Goal: Navigation & Orientation: Find specific page/section

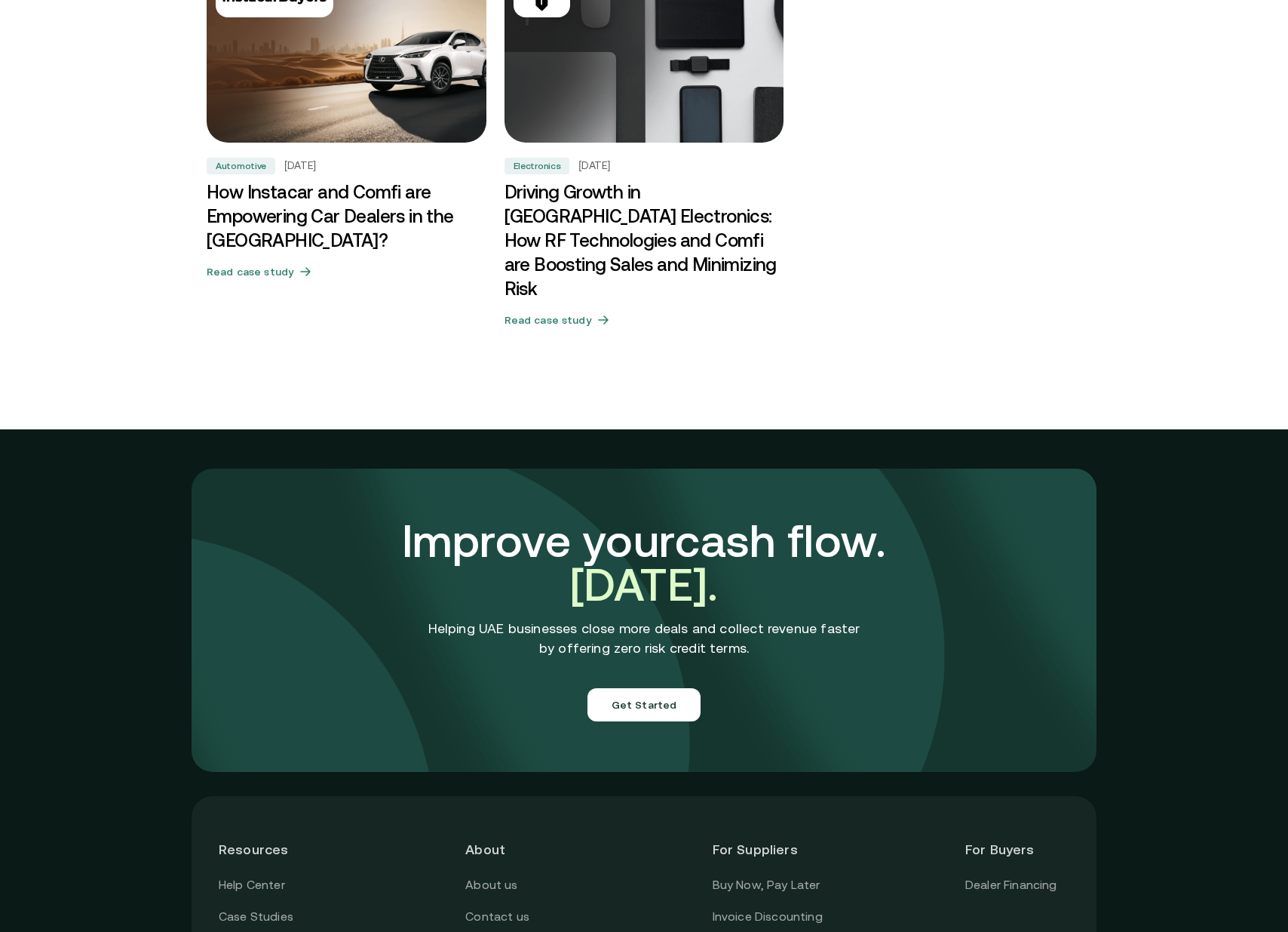
scroll to position [4981, 0]
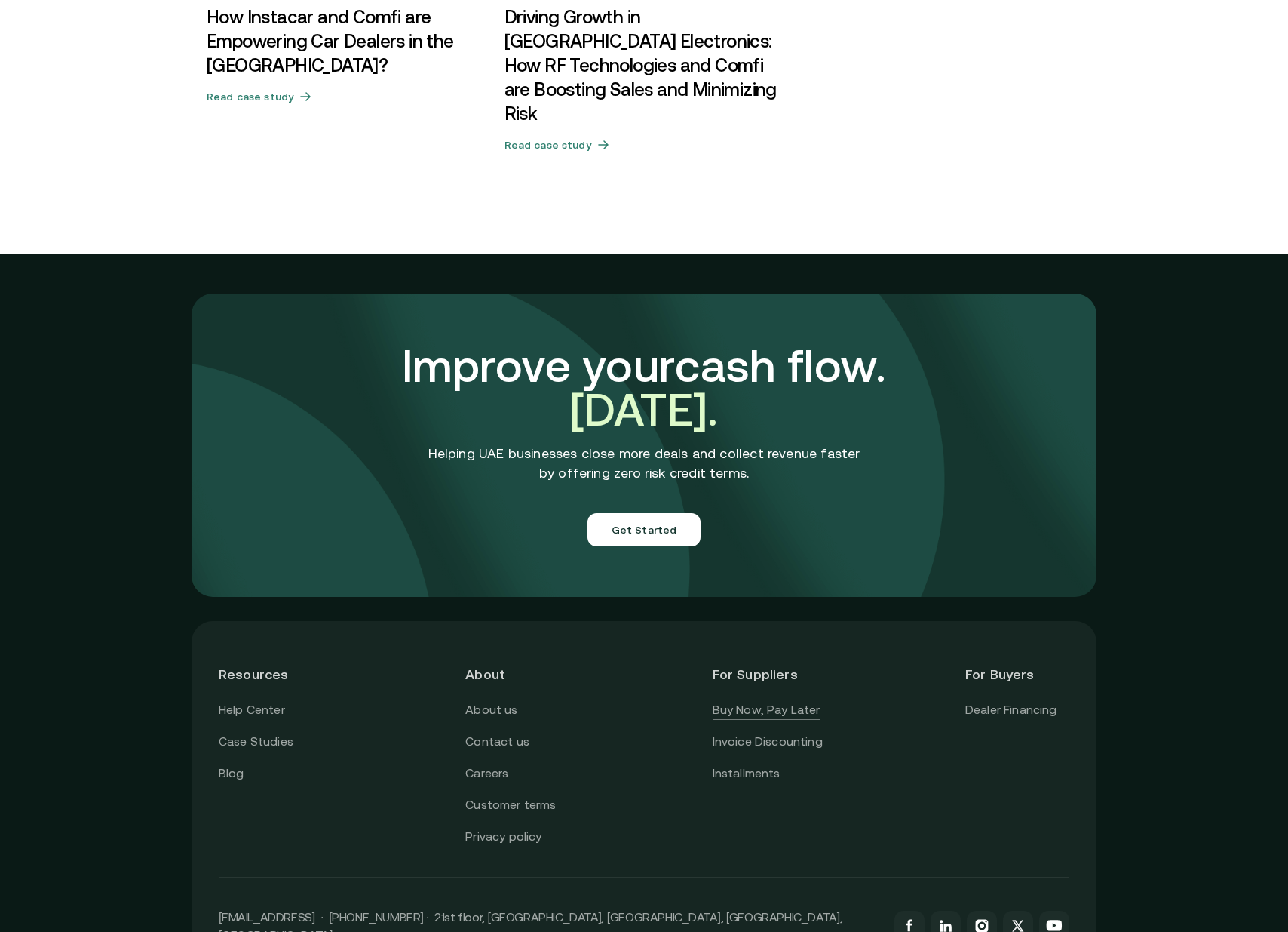
click at [759, 700] on link "Buy Now, Pay Later" at bounding box center [766, 710] width 108 height 19
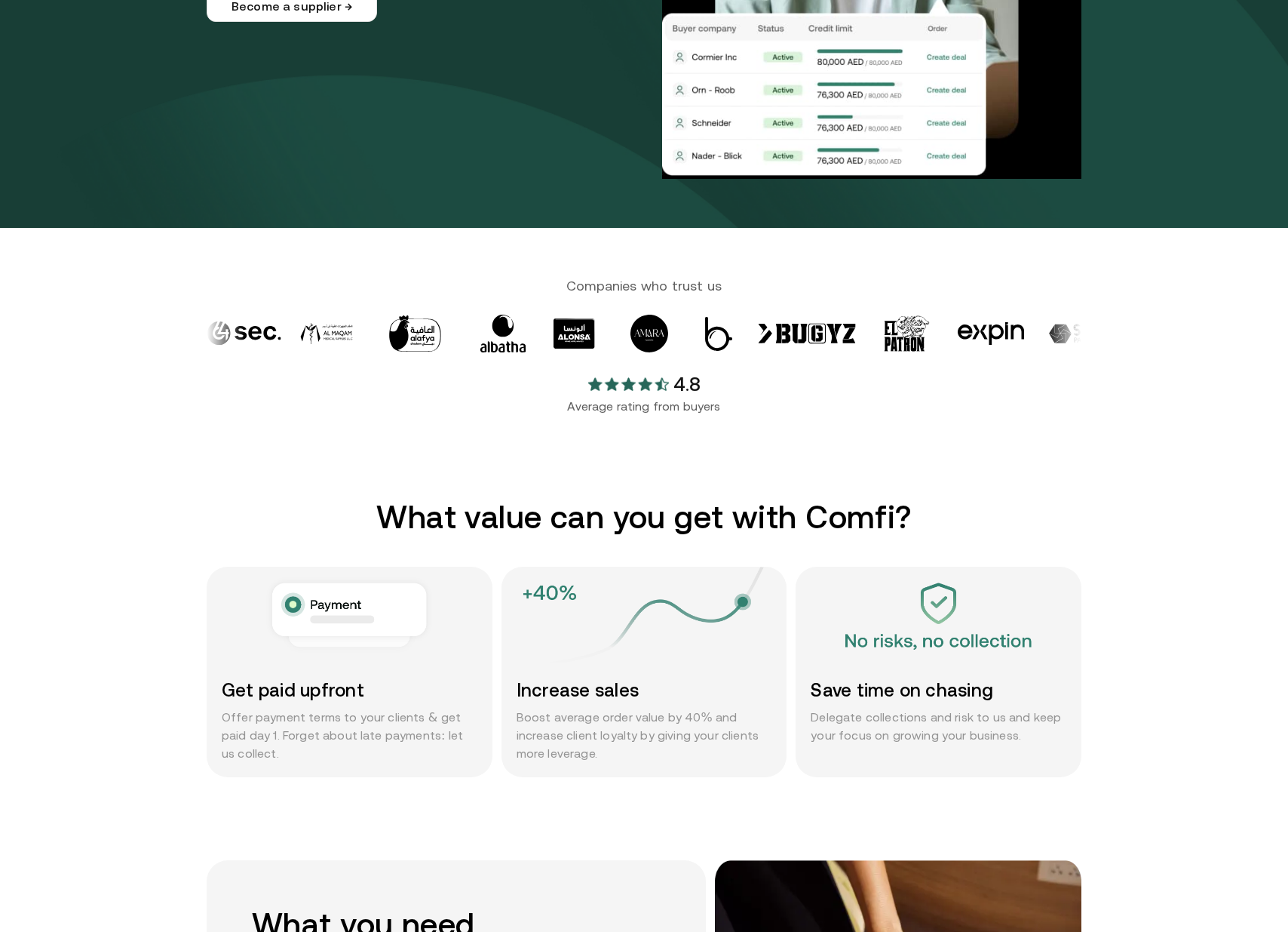
scroll to position [392, 0]
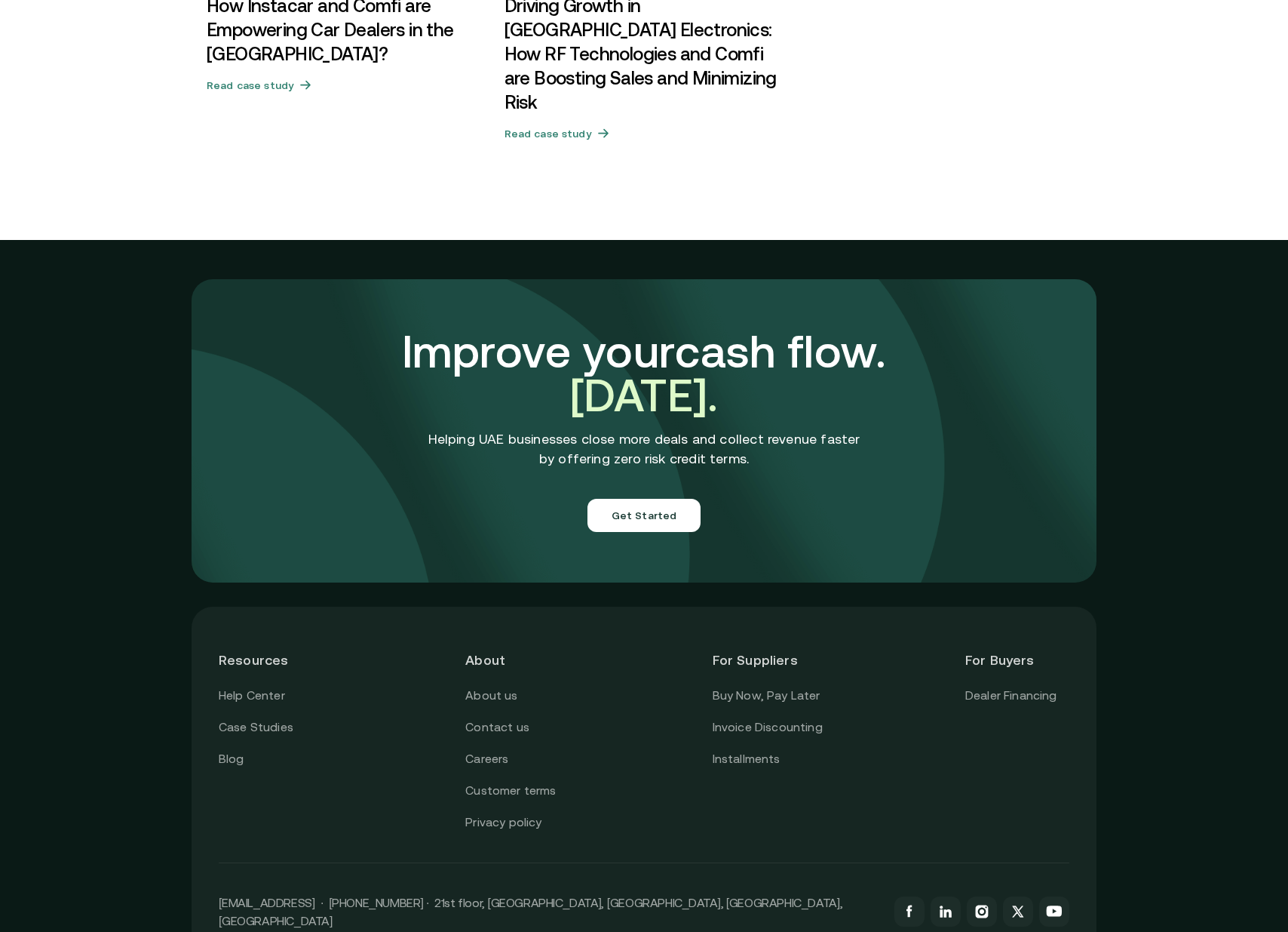
scroll to position [5075, 0]
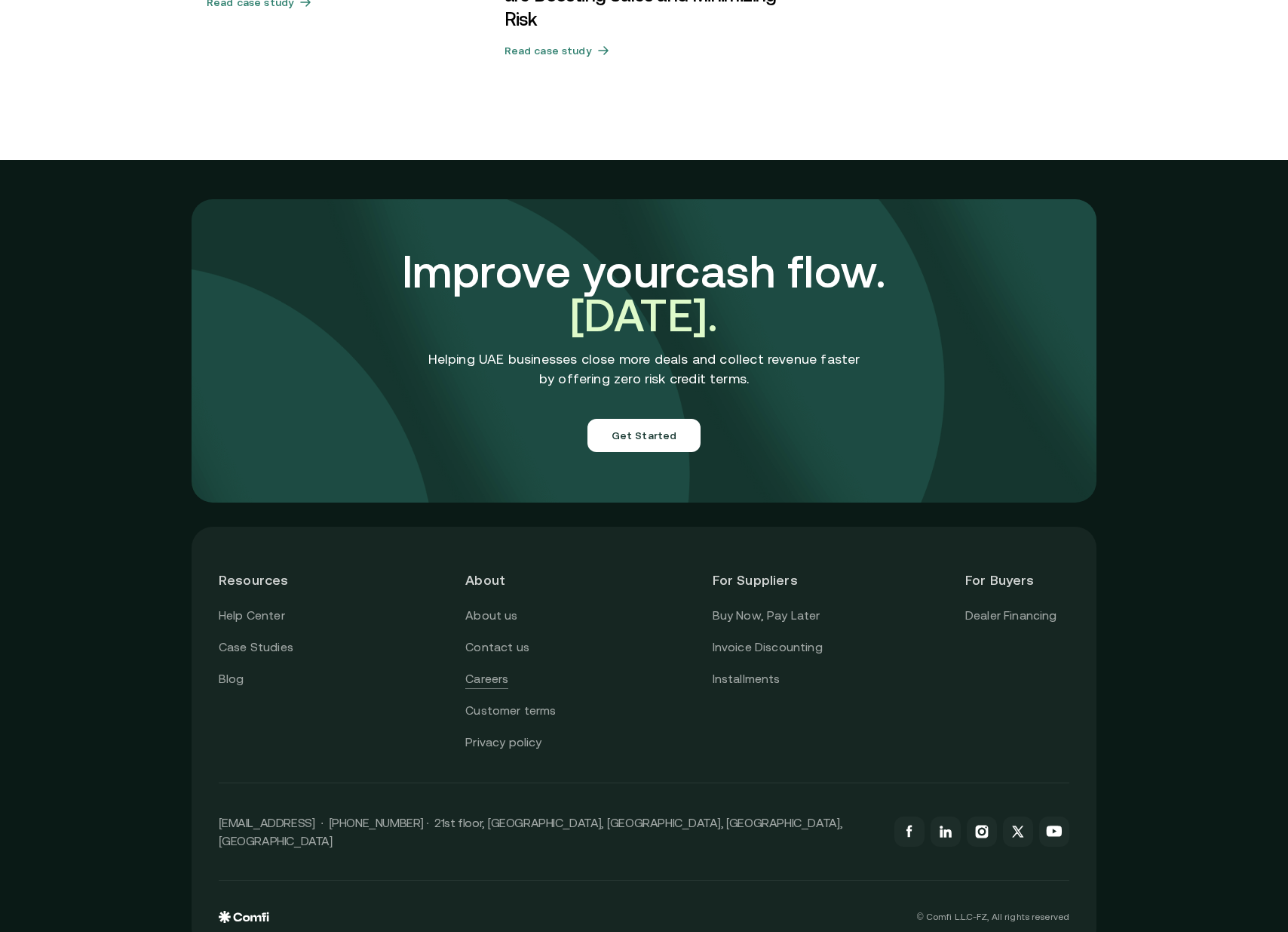
click at [485, 669] on link "Careers" at bounding box center [487, 679] width 43 height 19
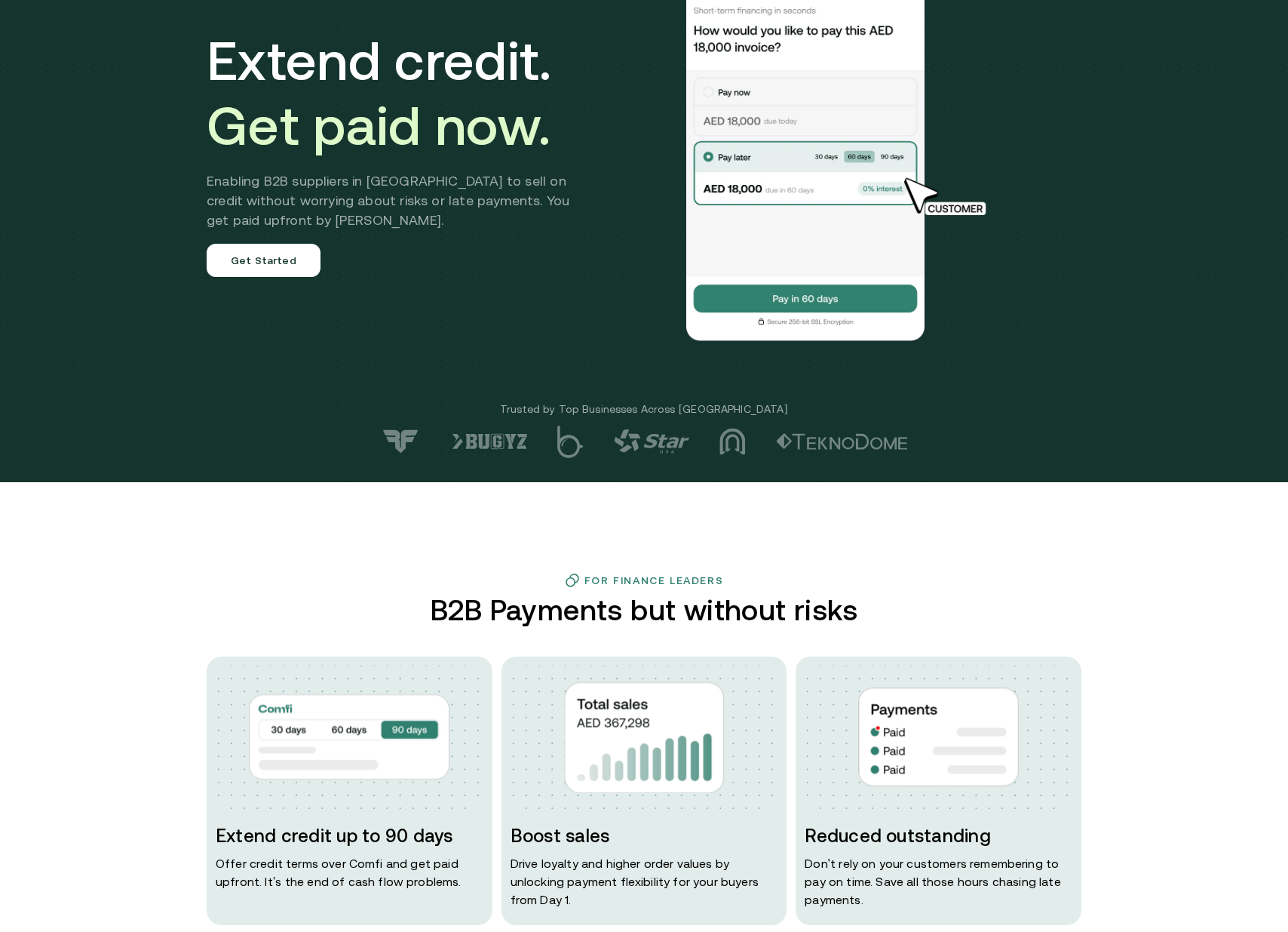
scroll to position [0, 0]
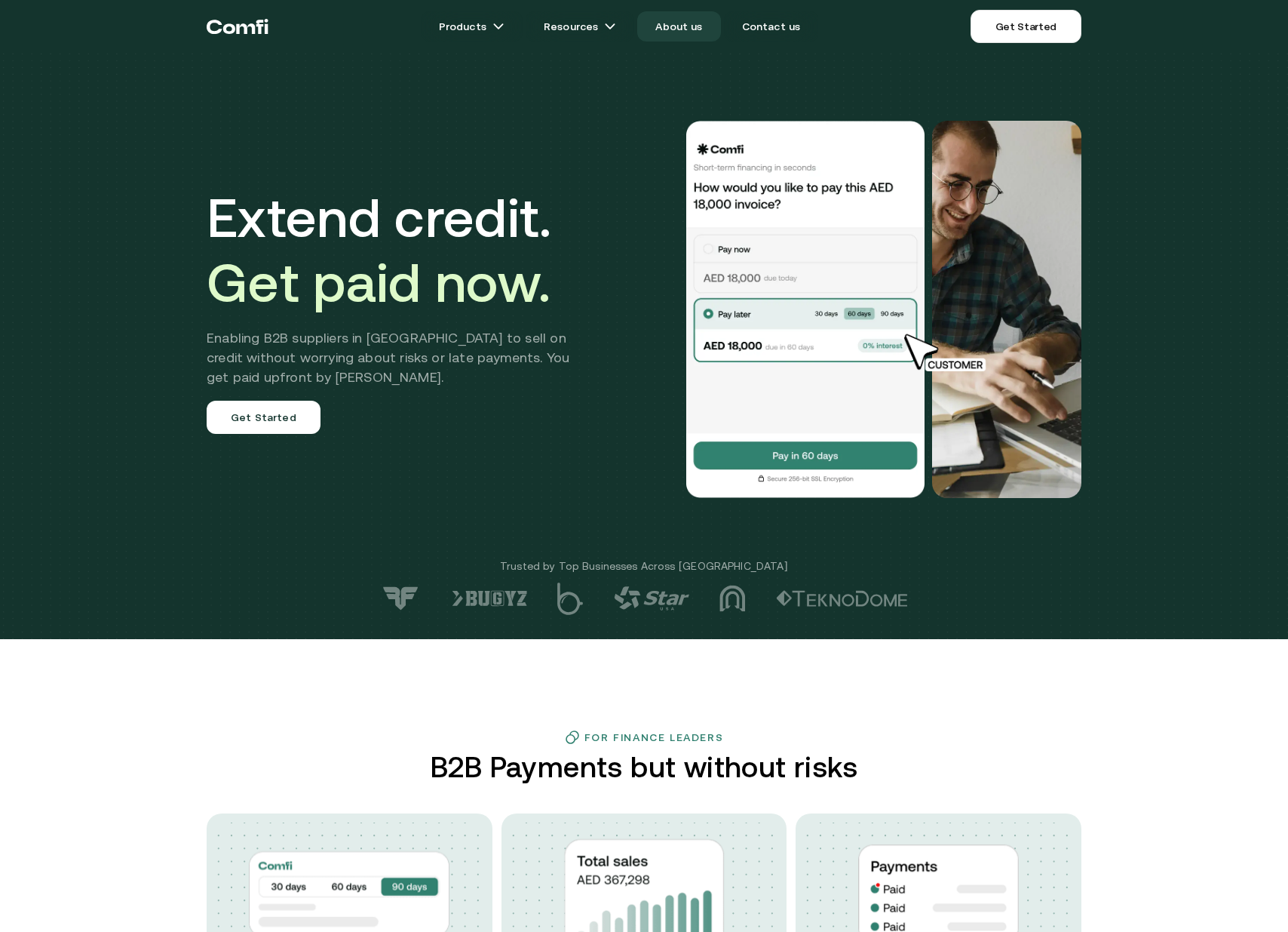
click at [699, 31] on link "About us" at bounding box center [678, 27] width 83 height 30
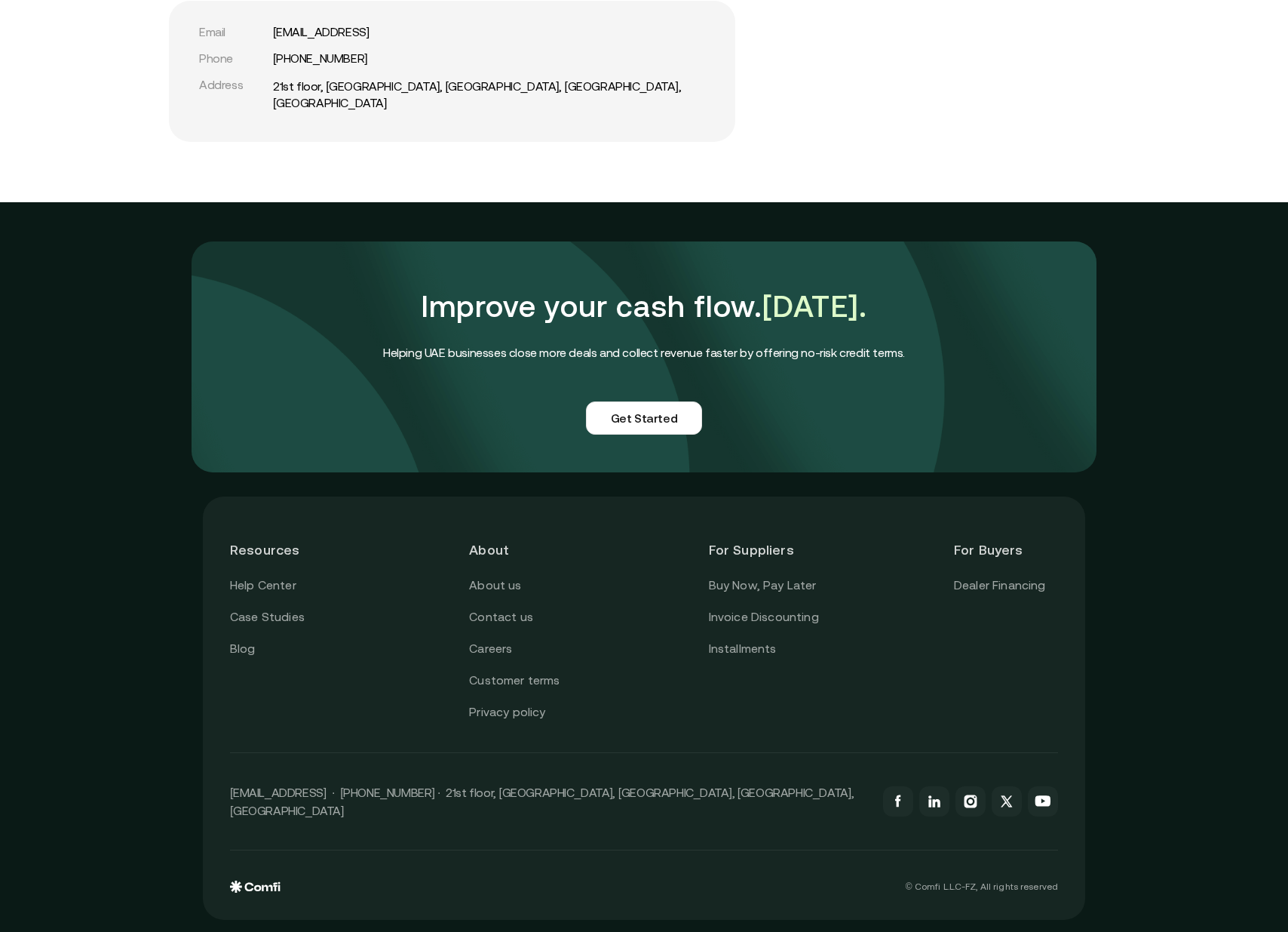
scroll to position [3426, 0]
click at [492, 645] on div "About us Contact us Careers Customer terms Privacy policy" at bounding box center [522, 649] width 104 height 147
click at [490, 659] on link "Careers" at bounding box center [490, 648] width 43 height 19
